Goal: Task Accomplishment & Management: Manage account settings

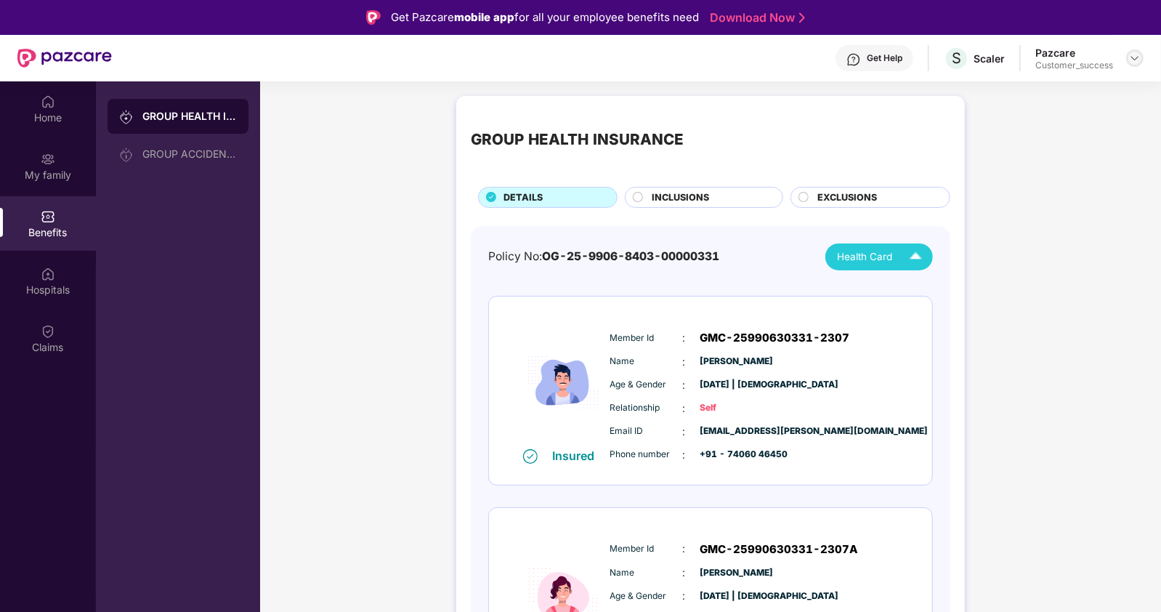
click at [1137, 58] on img at bounding box center [1135, 58] width 12 height 12
click at [1049, 88] on div "Switch to partner view" at bounding box center [1066, 91] width 189 height 28
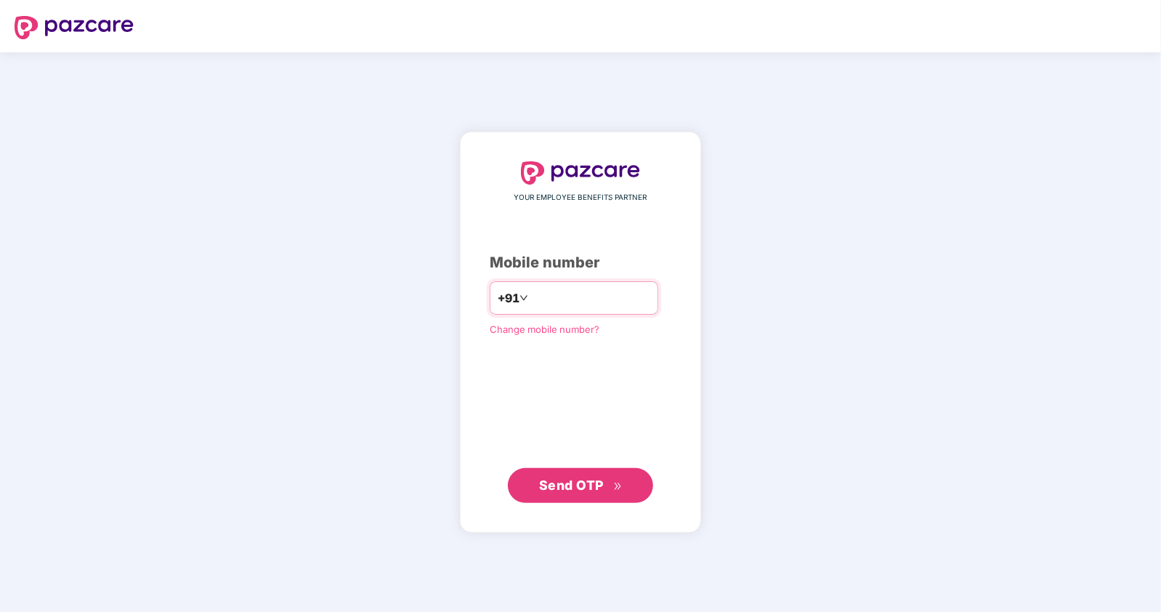
type input "**********"
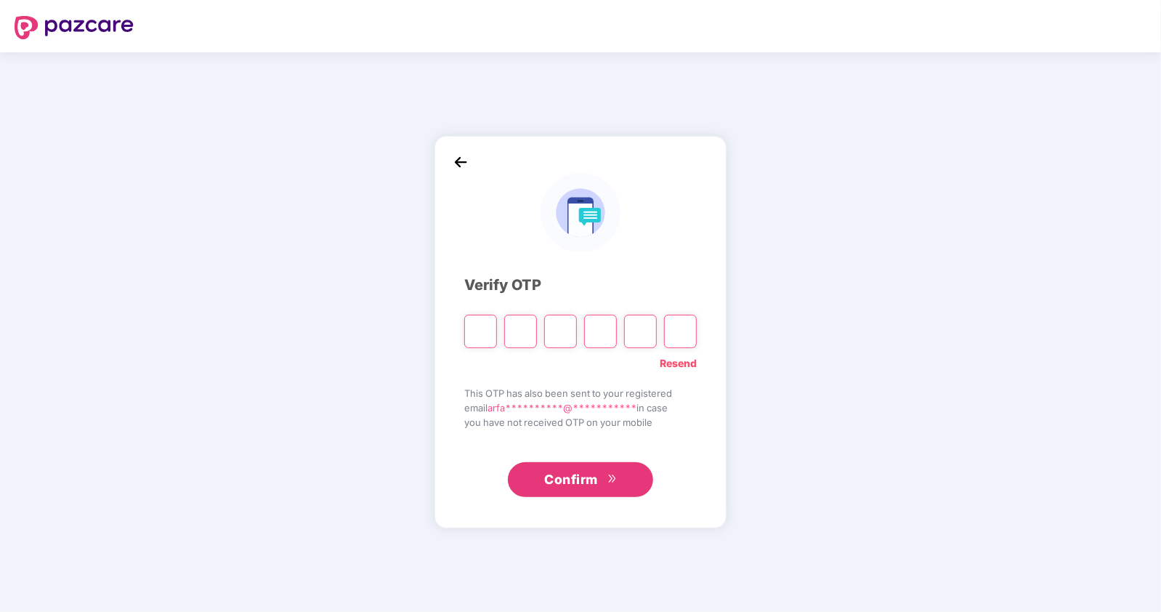
type input "*"
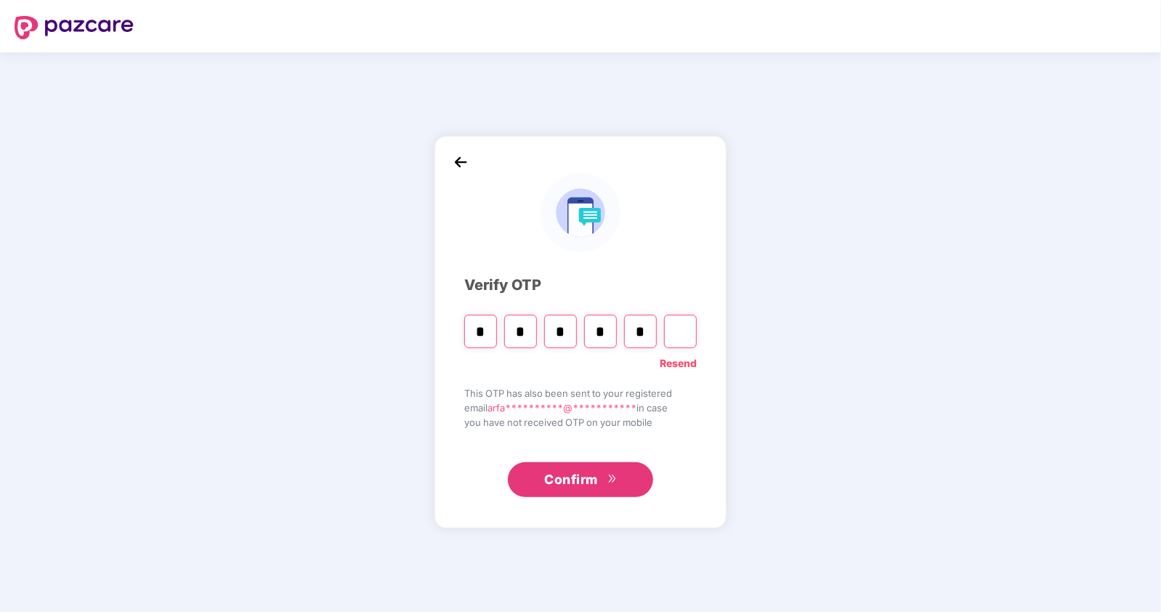
type input "*"
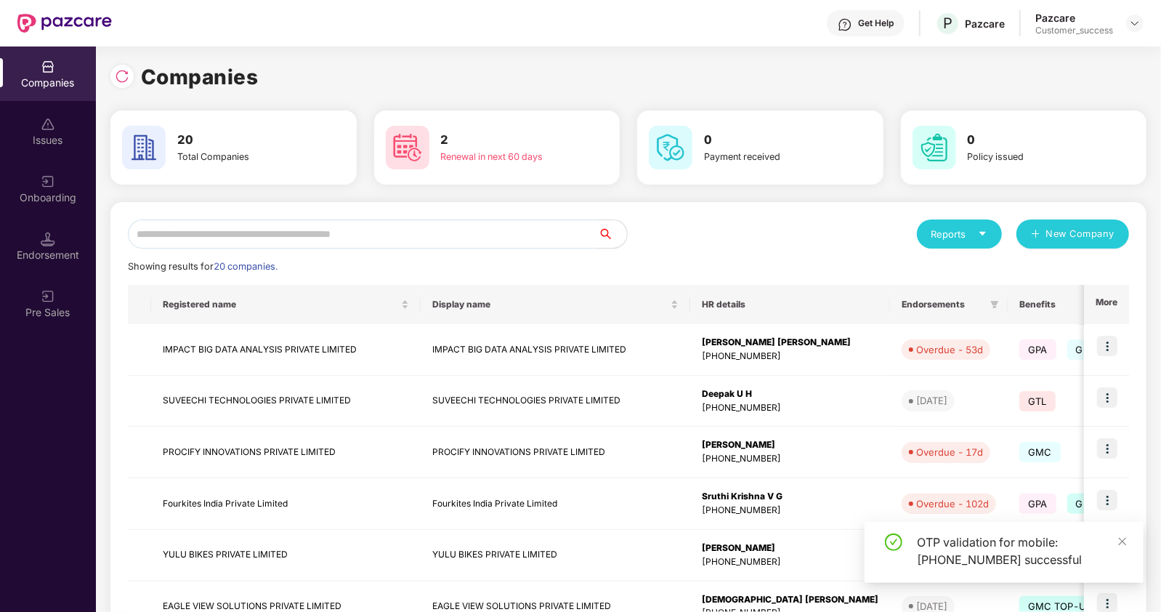
click at [425, 235] on input "text" at bounding box center [363, 233] width 470 height 29
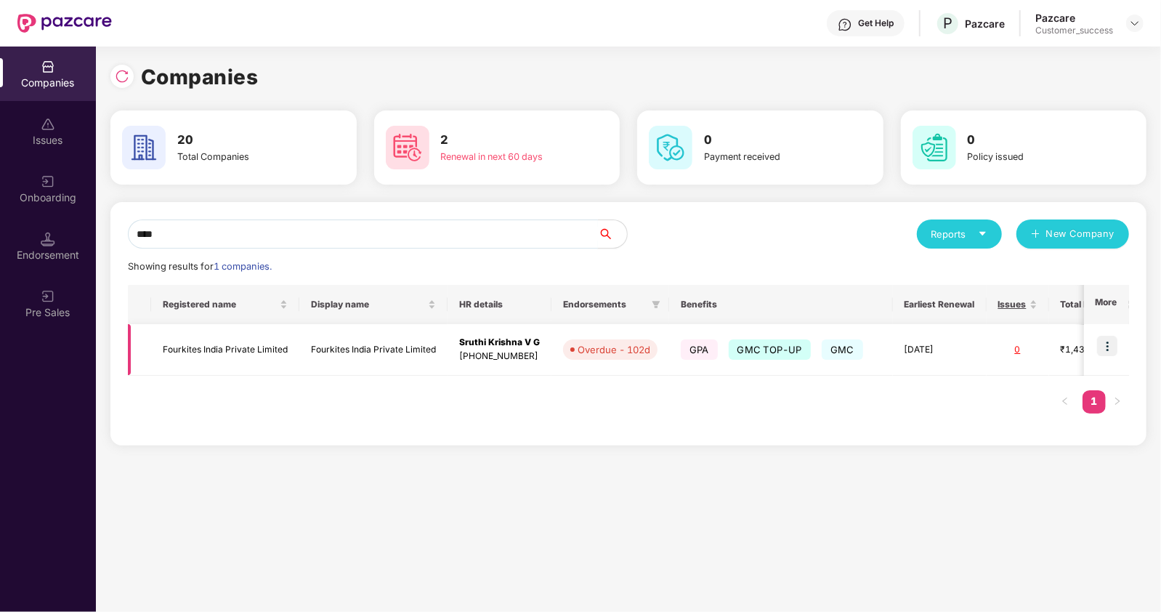
type input "****"
click at [1119, 347] on td at bounding box center [1106, 350] width 45 height 52
click at [1100, 354] on img at bounding box center [1107, 346] width 20 height 20
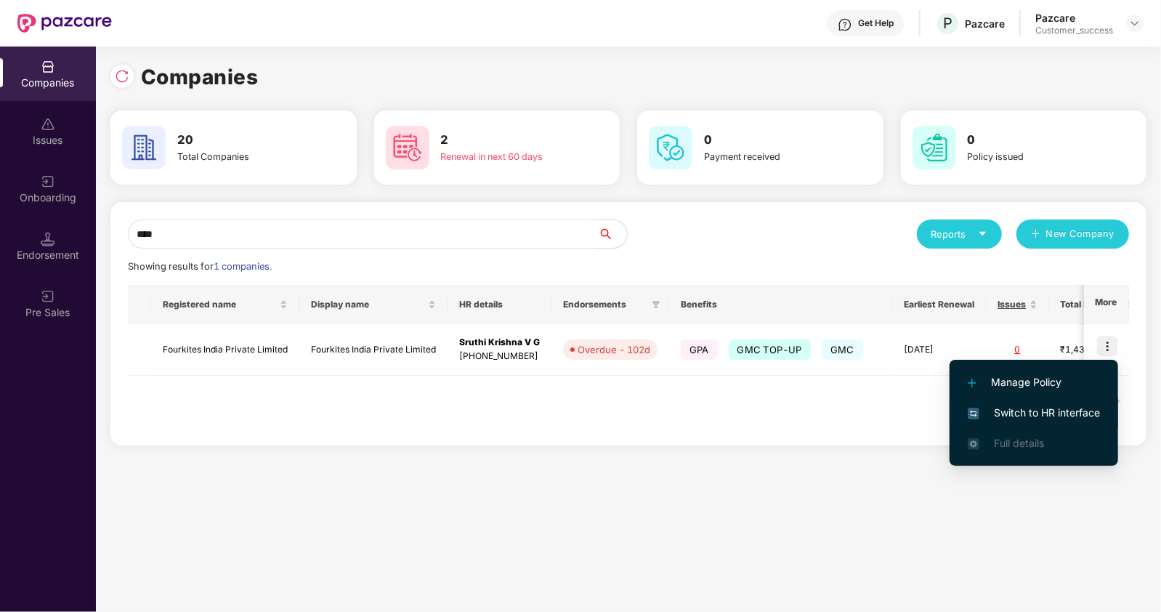
click at [1037, 419] on span "Switch to HR interface" at bounding box center [1034, 413] width 132 height 16
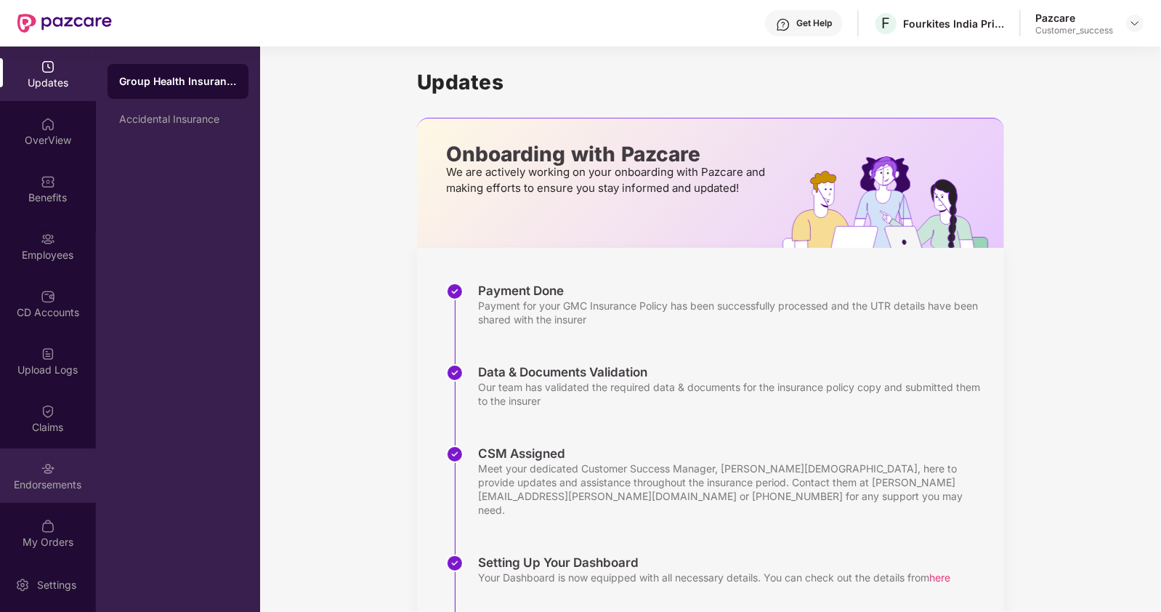
click at [41, 463] on img at bounding box center [48, 468] width 15 height 15
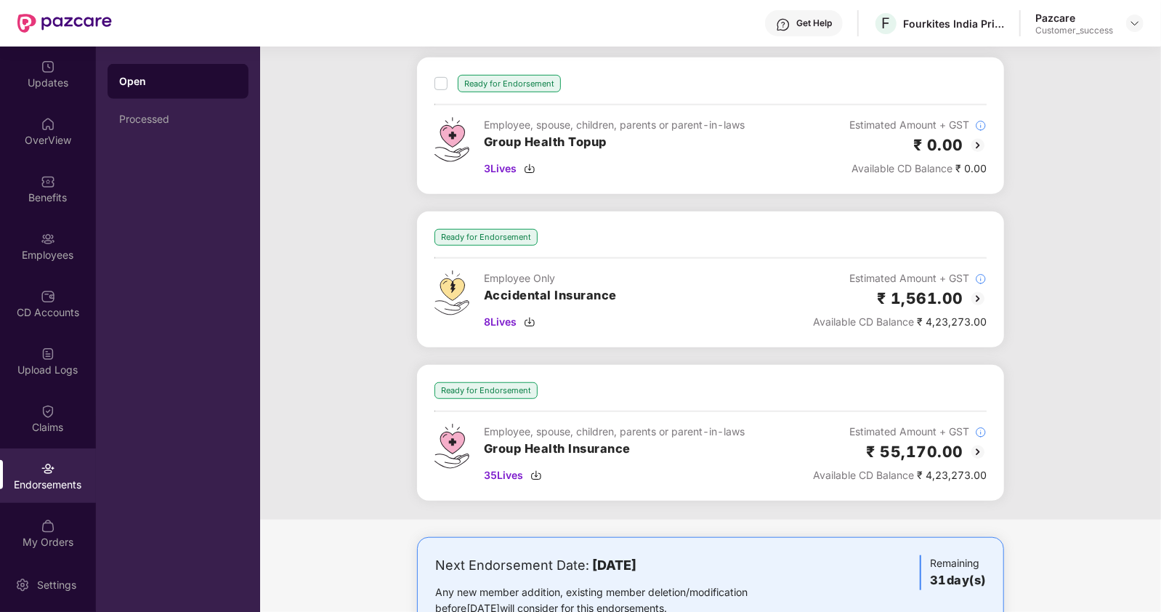
scroll to position [584, 0]
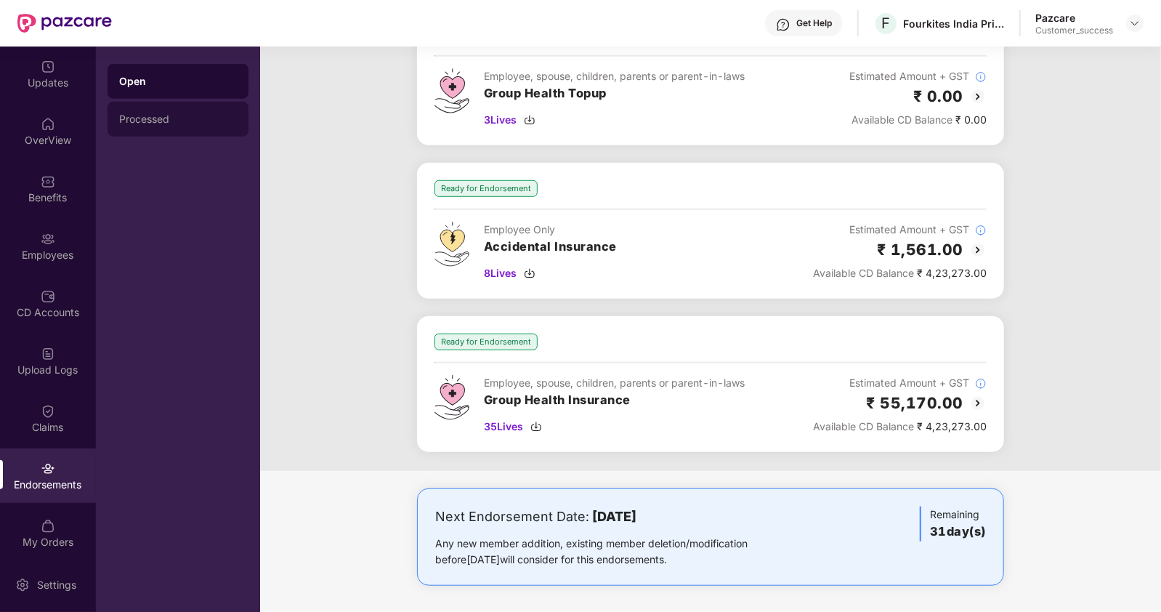
click at [145, 121] on div "Processed" at bounding box center [178, 119] width 118 height 12
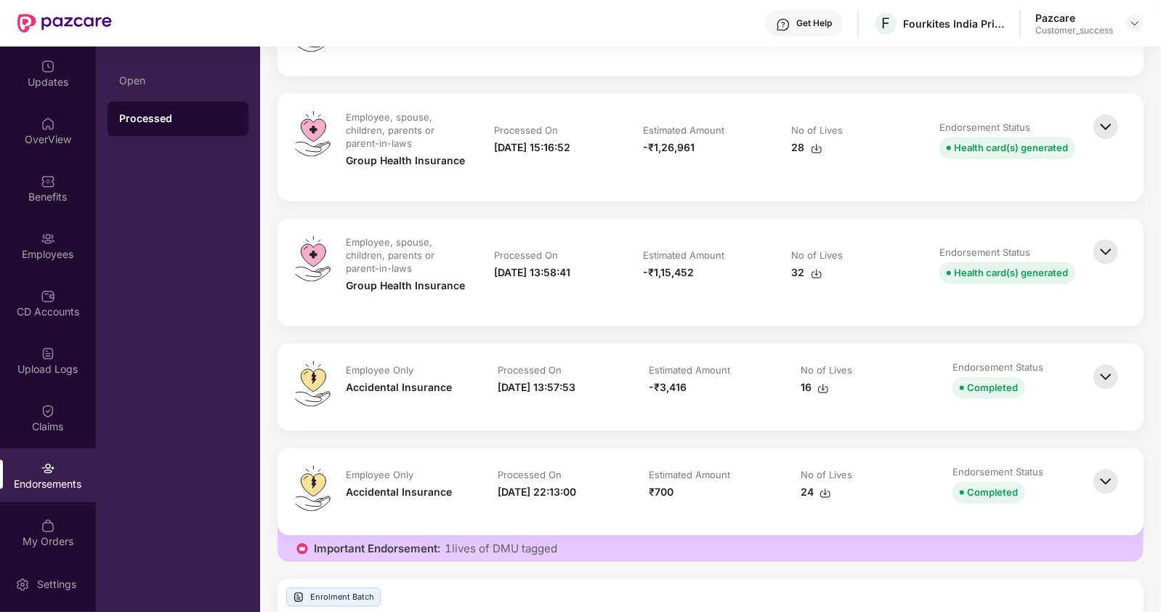
scroll to position [1692, 0]
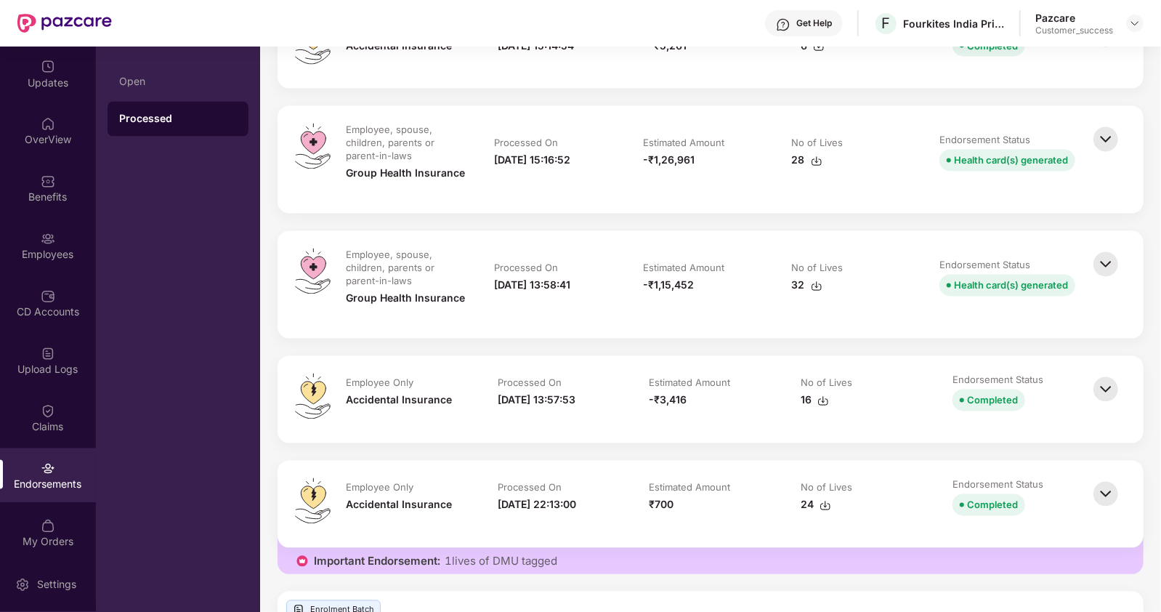
click at [792, 282] on div "32" at bounding box center [807, 285] width 31 height 16
click at [800, 160] on div "28" at bounding box center [807, 161] width 31 height 16
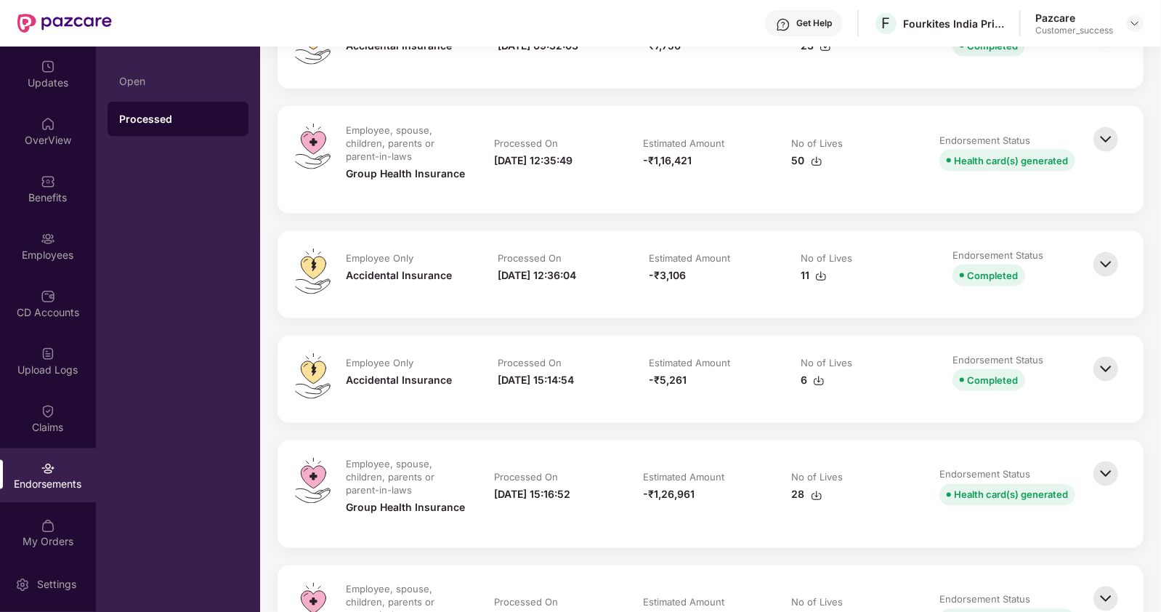
scroll to position [1345, 0]
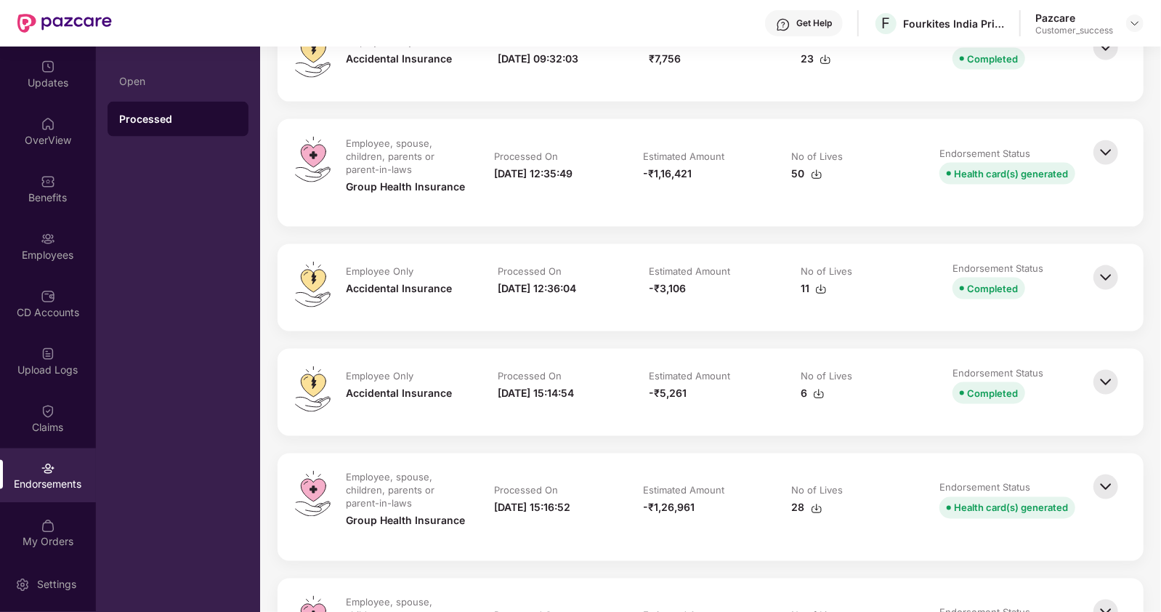
click at [795, 172] on div "50" at bounding box center [807, 174] width 31 height 16
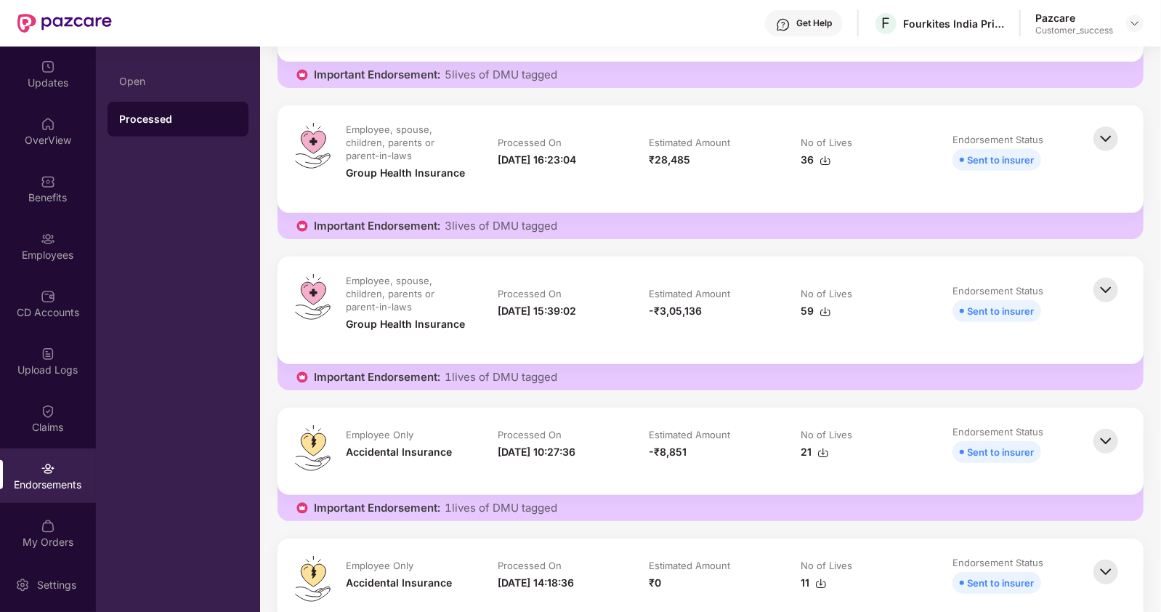
scroll to position [442, 0]
click at [805, 307] on div "59" at bounding box center [816, 312] width 31 height 16
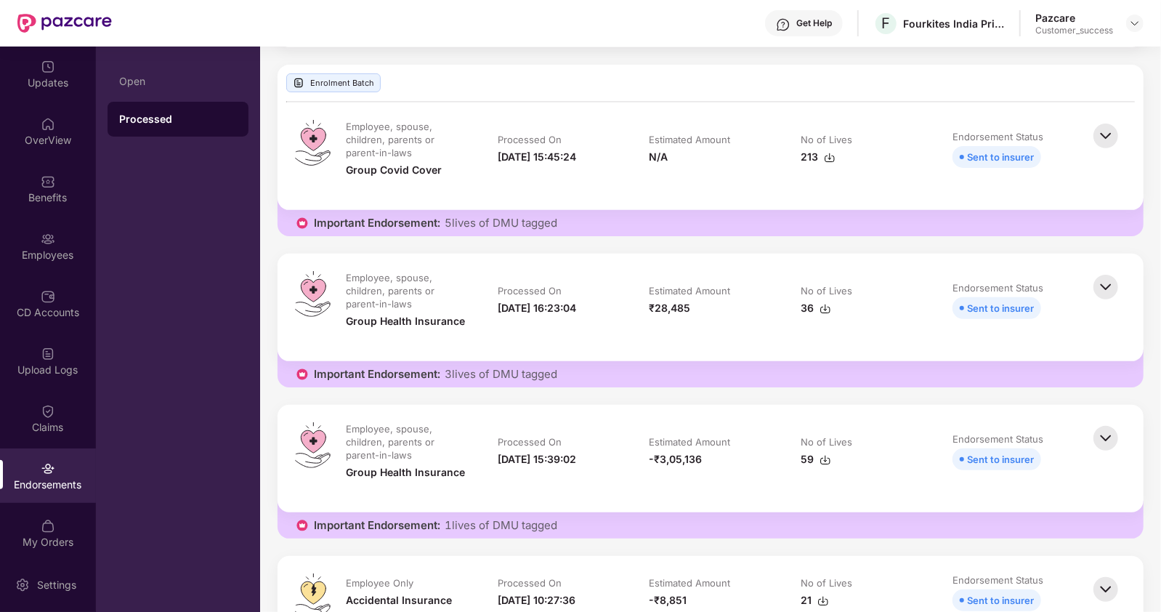
scroll to position [0, 0]
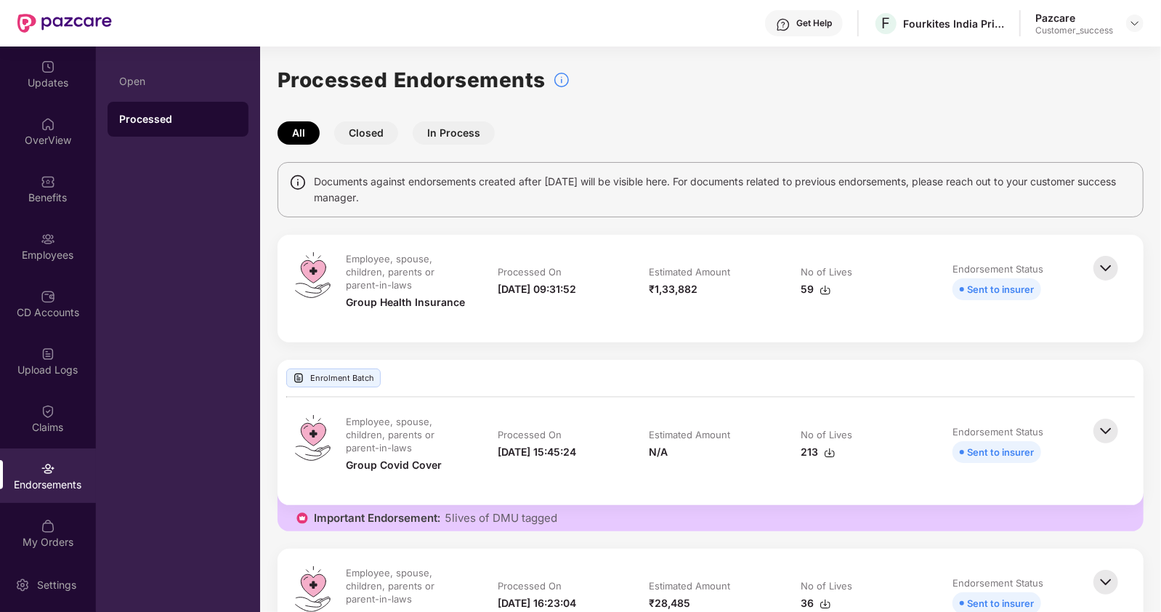
click at [370, 141] on button "Closed" at bounding box center [366, 132] width 64 height 23
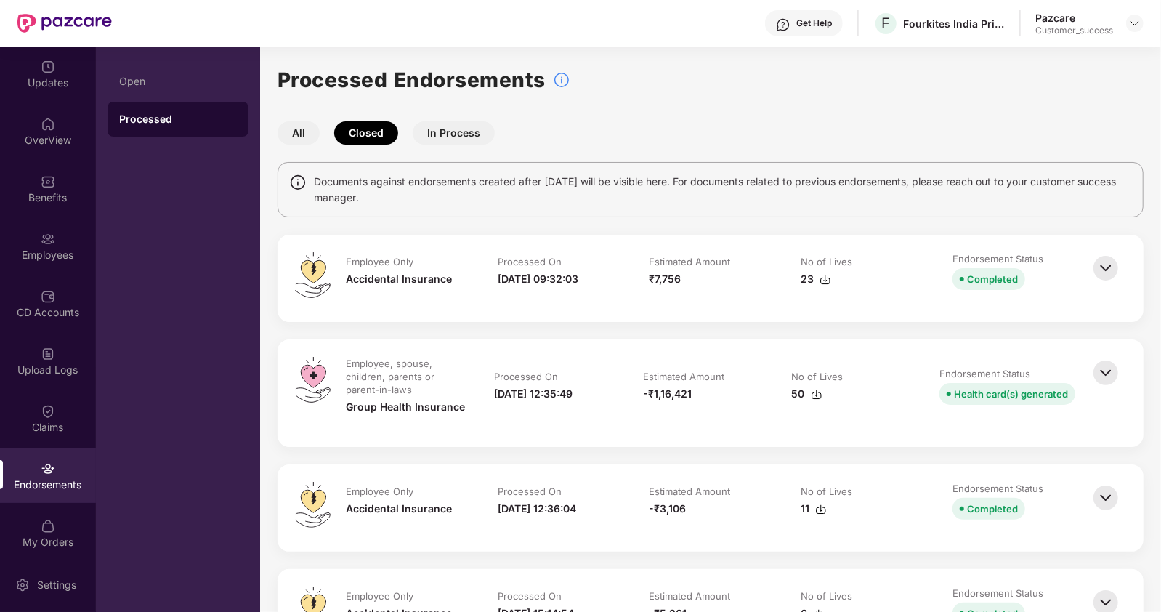
click at [806, 397] on div "50" at bounding box center [807, 394] width 31 height 16
